Goal: Information Seeking & Learning: Learn about a topic

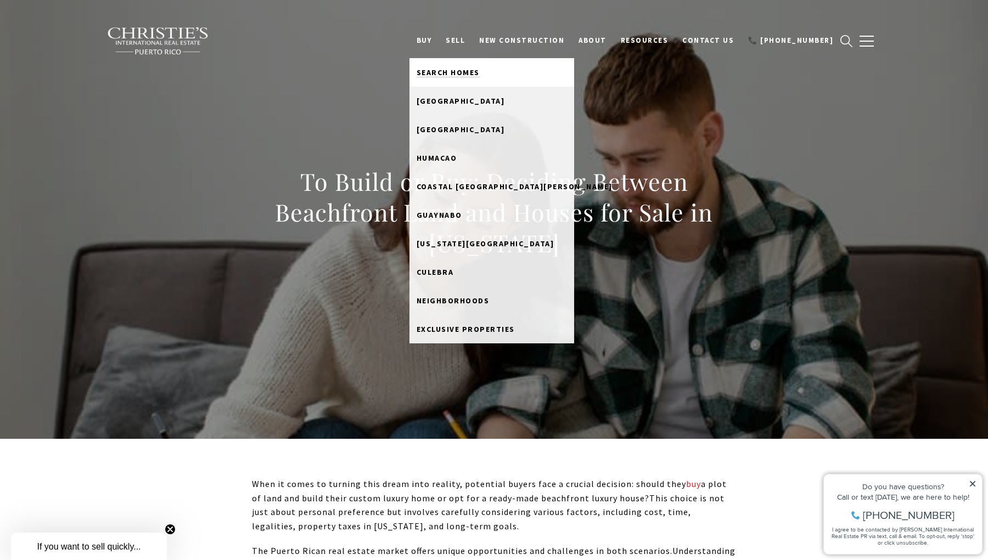
click at [456, 78] on link "Search Homes" at bounding box center [491, 72] width 165 height 29
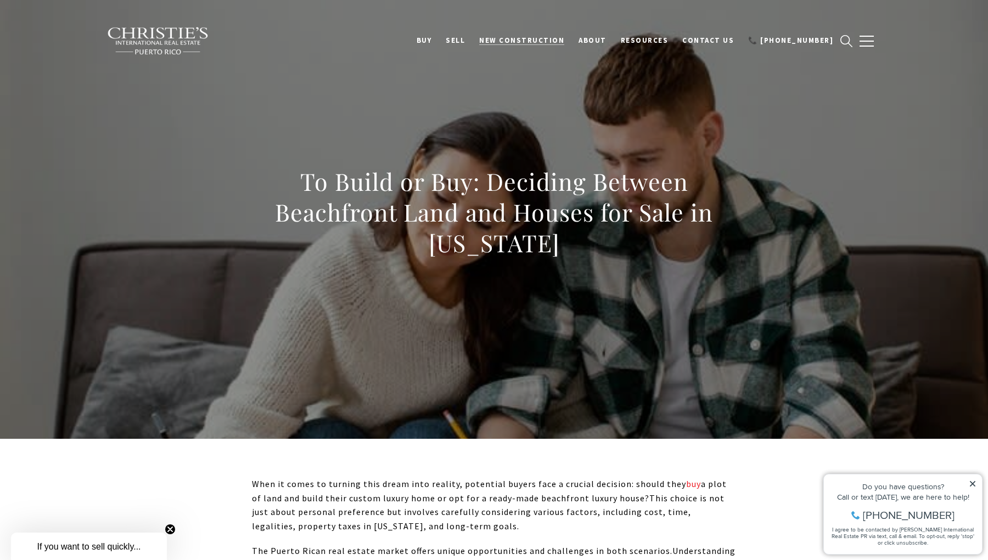
click at [544, 43] on span "New Construction" at bounding box center [521, 40] width 85 height 9
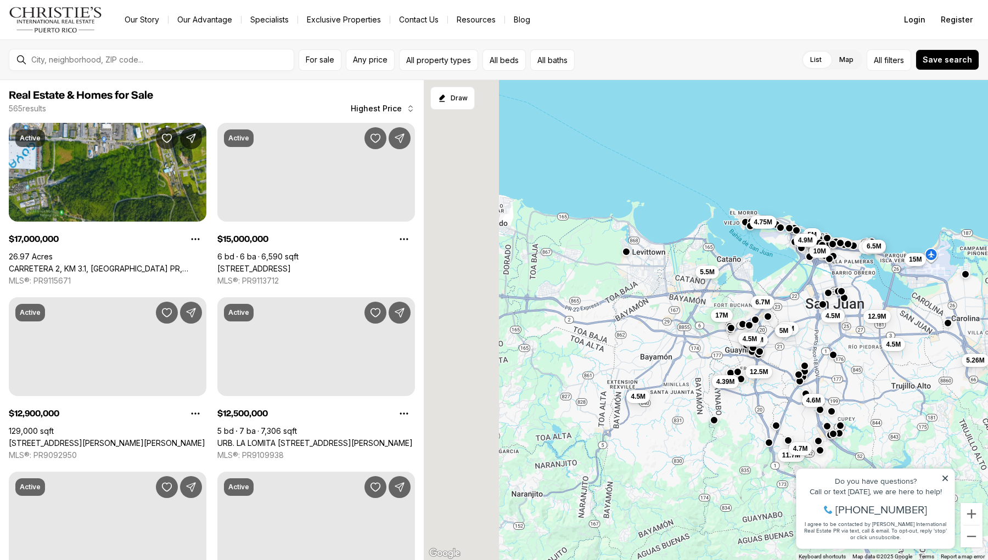
drag, startPoint x: 534, startPoint y: 426, endPoint x: 776, endPoint y: 287, distance: 279.4
click at [776, 287] on div "4.6M 5M 10M 4.5M 6.75M 6.5M 12.9M 15M 4.5M 5.26M 5.5M 17M 4.39M 4.5M 4.75M 4.5M…" at bounding box center [706, 320] width 564 height 481
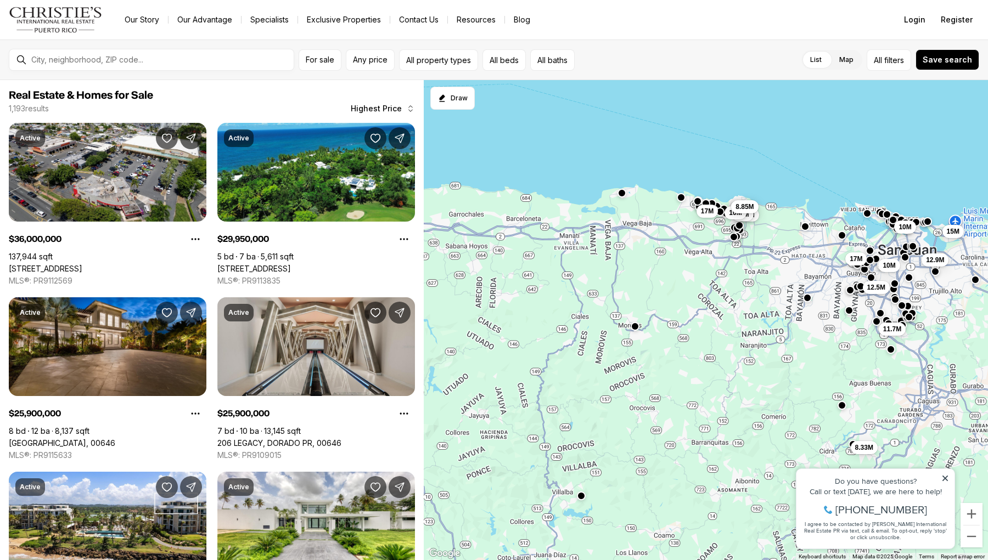
drag, startPoint x: 525, startPoint y: 320, endPoint x: 673, endPoint y: 308, distance: 149.2
click at [673, 308] on div "10M 17M 12.5M 10M 11.7M 21M 8.85M 17M 36M 10M 10M 8.85M 12.9M 8.5M 20.08M 9M 15…" at bounding box center [706, 320] width 564 height 481
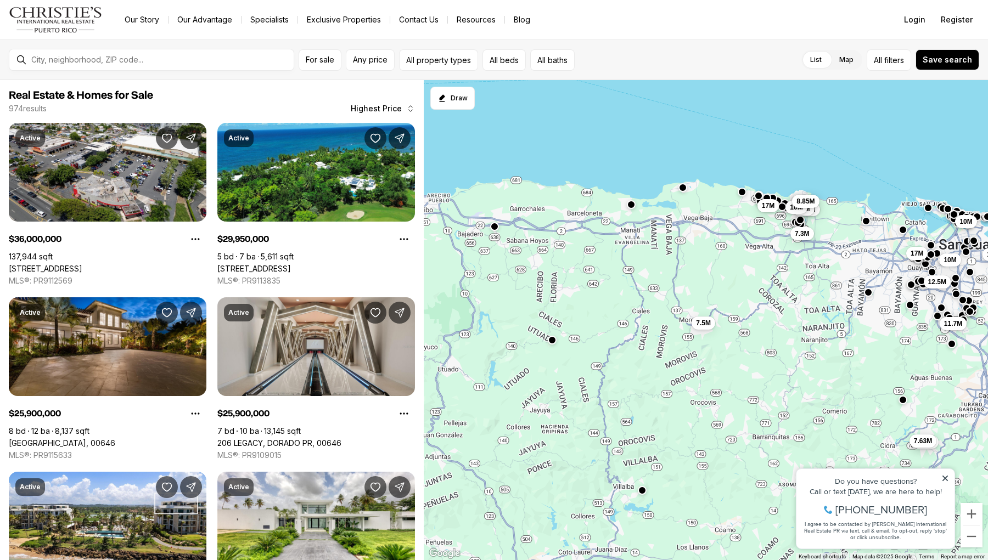
drag, startPoint x: 571, startPoint y: 319, endPoint x: 636, endPoint y: 314, distance: 66.1
click at [636, 314] on div "10M 17M 12.5M 10M 11.7M 7.3M 21M 8.85M 17M 36M 10M 10M 8.85M 12.9M 15M 8.33M 7.…" at bounding box center [706, 320] width 564 height 481
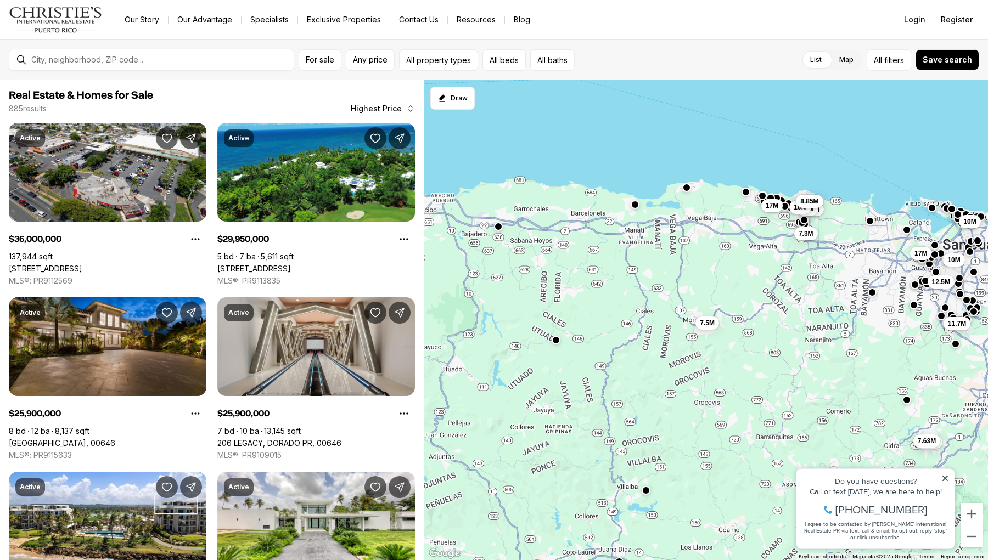
click at [578, 292] on div "10M 17M 12.5M 10M 11.7M 7.3M 21M 8.85M 17M 36M 10M 10M 8.85M 12.9M 8.33M 7.63M …" at bounding box center [706, 320] width 564 height 481
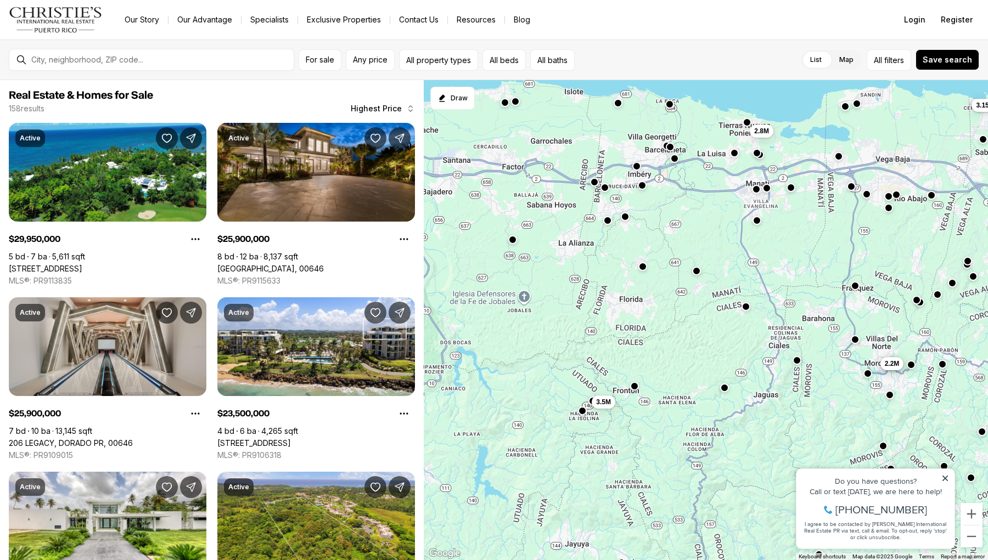
drag, startPoint x: 546, startPoint y: 297, endPoint x: 615, endPoint y: 313, distance: 70.4
click at [615, 313] on div "17M 5M 5M 3.65M 3.15M 3.35M 2.3M 7.5M 3.5M 2.8M 25.9M 4.9M 2.9M 3.3M 16M 9M 7.2…" at bounding box center [706, 320] width 564 height 481
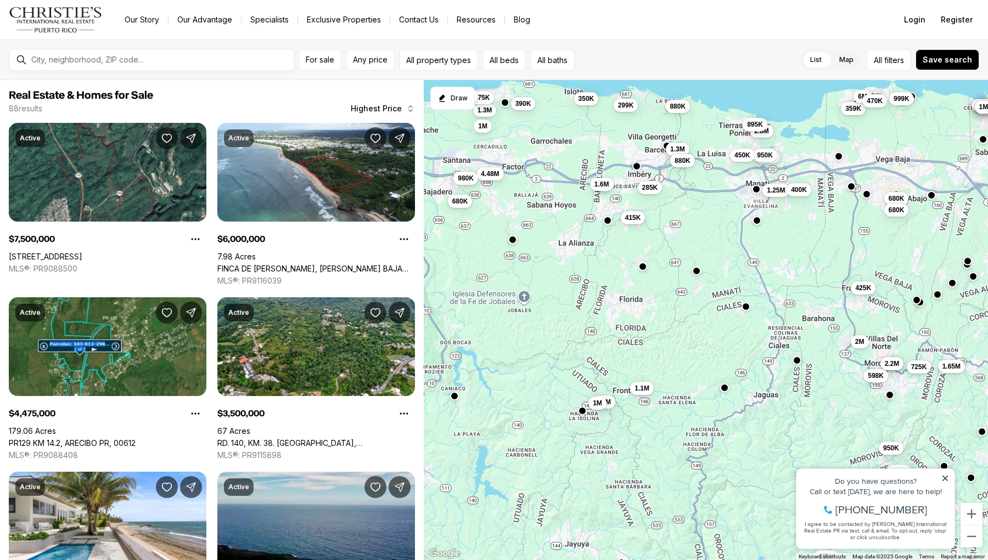
click at [633, 219] on span "415K" at bounding box center [633, 217] width 16 height 9
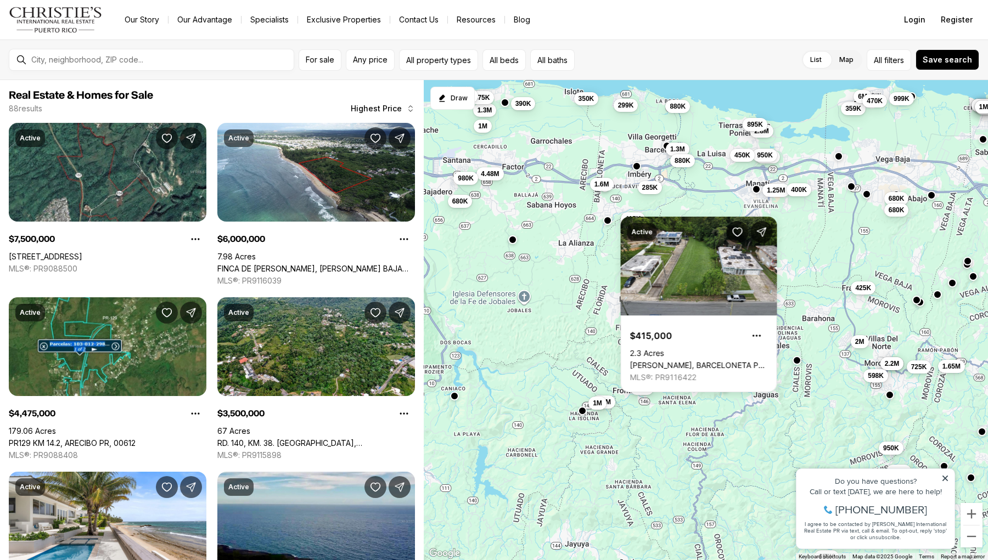
click at [587, 273] on div "3.15M 7.5M 3.5M 2.8M 425K 950K 2M 1M 1.1M 725K 950K 2.2M 598K 1.65M 650K 1.59M …" at bounding box center [706, 320] width 564 height 481
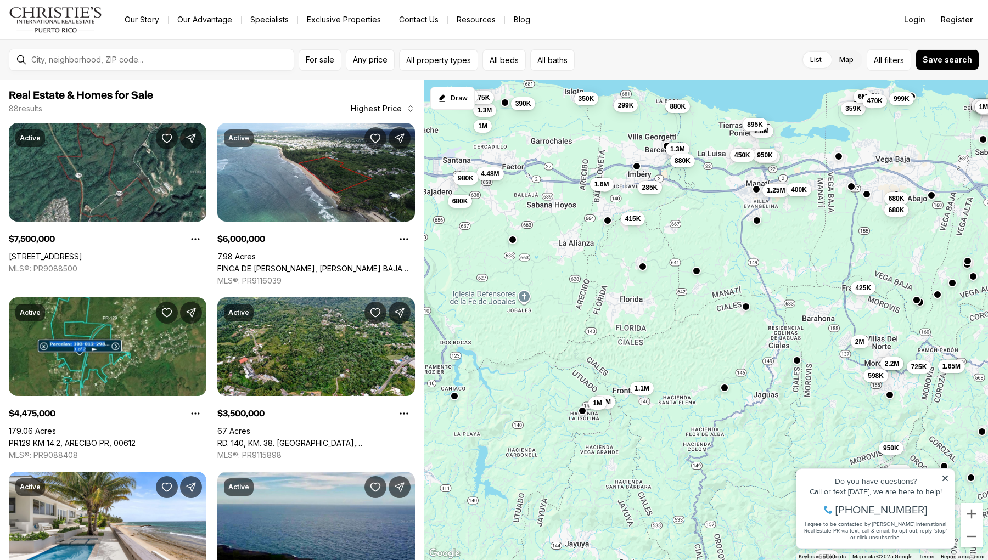
click at [641, 270] on div at bounding box center [642, 266] width 9 height 9
click at [641, 269] on button "button" at bounding box center [642, 265] width 9 height 9
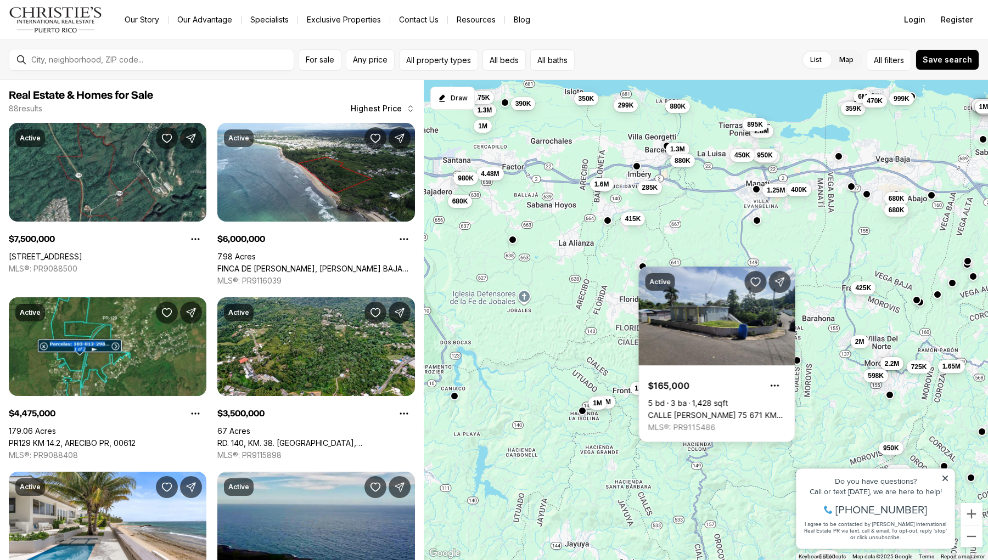
click at [612, 320] on div "3.15M 7.5M 3.5M 2.8M 425K 950K 2M 1M 1.1M 725K 950K 2.2M 598K 1.65M 650K 1.59M …" at bounding box center [706, 320] width 564 height 481
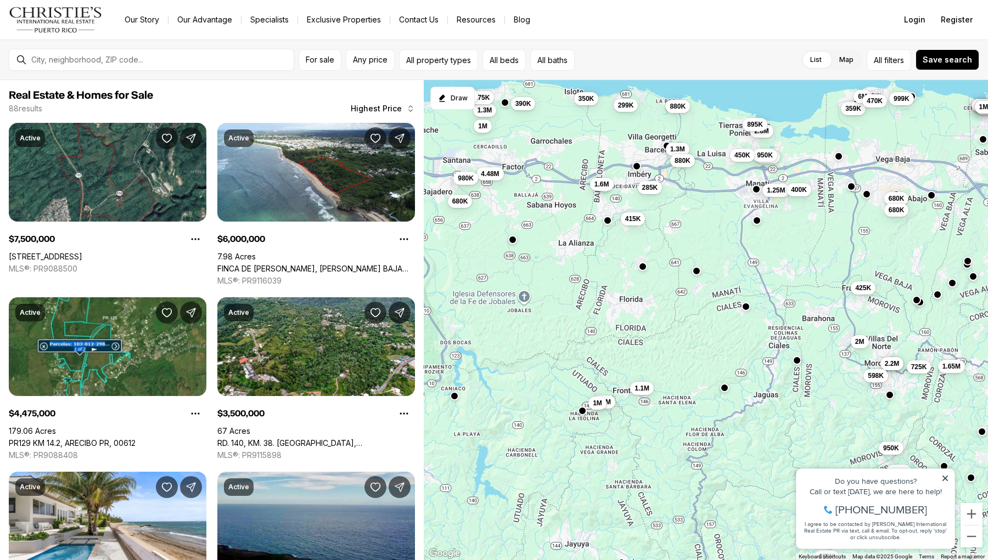
click at [625, 308] on div "3.15M 7.5M 3.5M 2.8M 425K 950K 2M 1M 1.1M 725K 950K 2.2M 598K 1.65M 650K 1.59M …" at bounding box center [706, 320] width 564 height 481
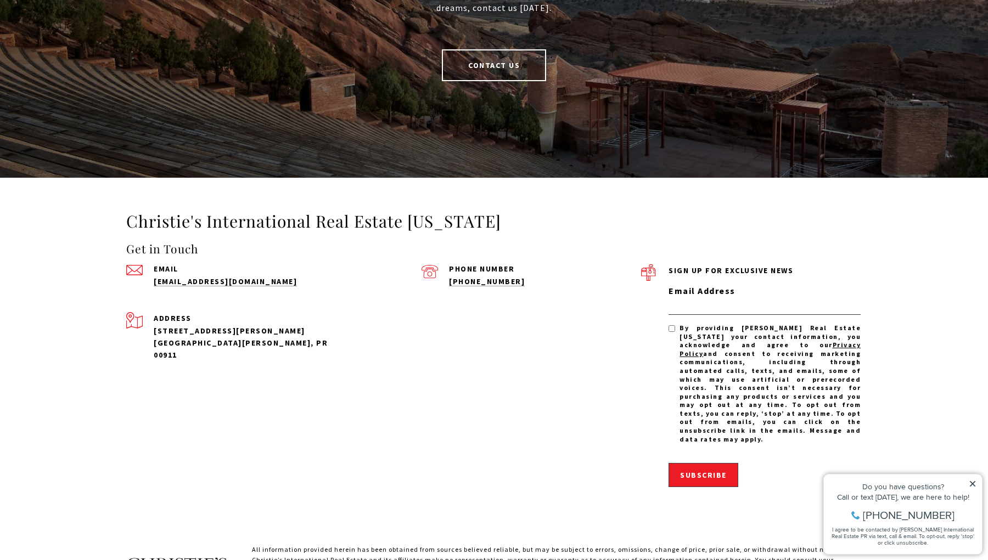
scroll to position [2441, 0]
